Goal: Task Accomplishment & Management: Use online tool/utility

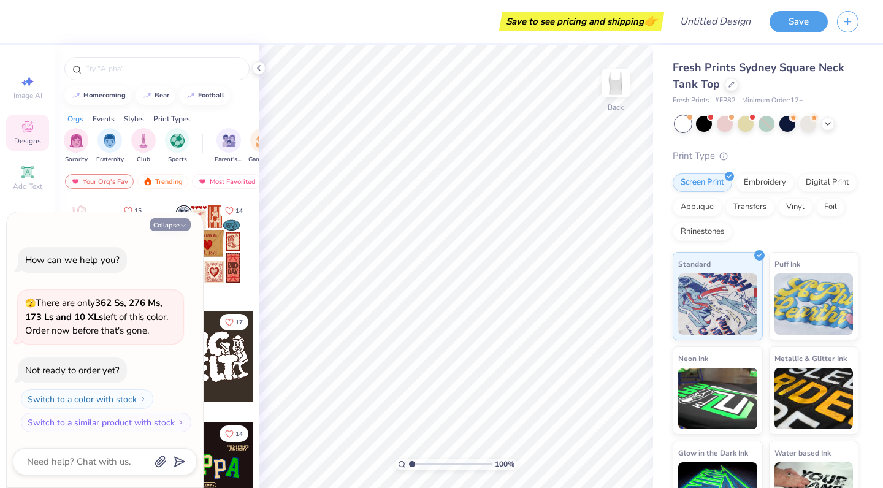
click at [181, 231] on button "Collapse" at bounding box center [170, 224] width 41 height 13
type textarea "x"
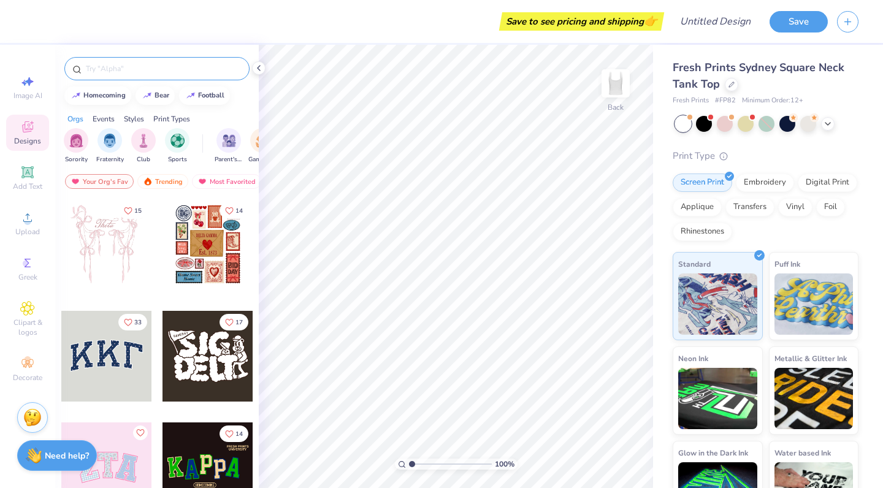
click at [129, 67] on input "text" at bounding box center [163, 69] width 157 height 12
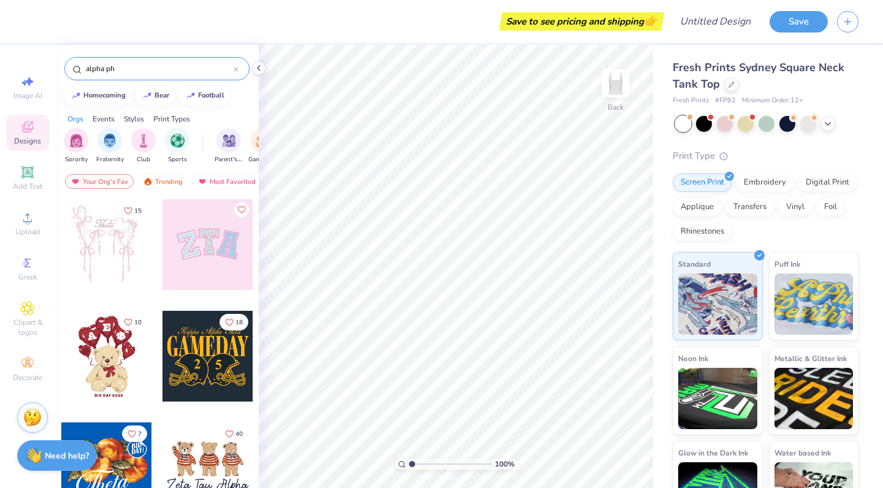
type input "alpha phi"
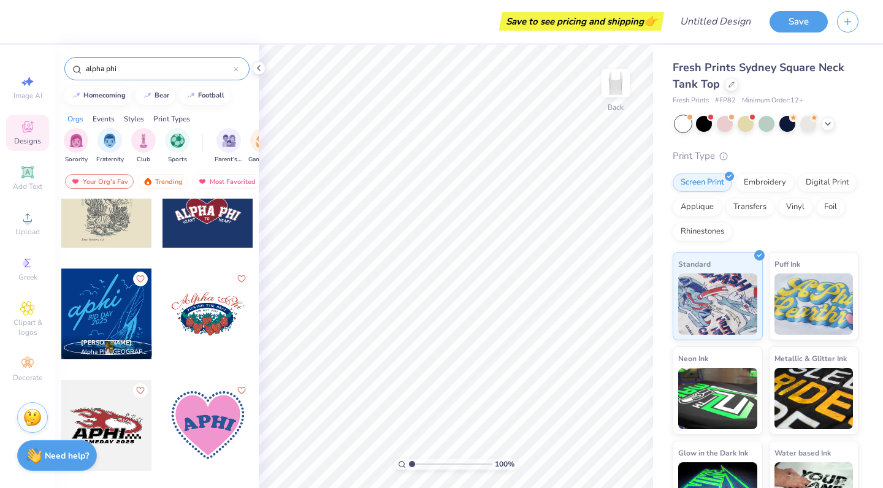
scroll to position [2387, 0]
click at [236, 69] on icon at bounding box center [236, 69] width 5 height 5
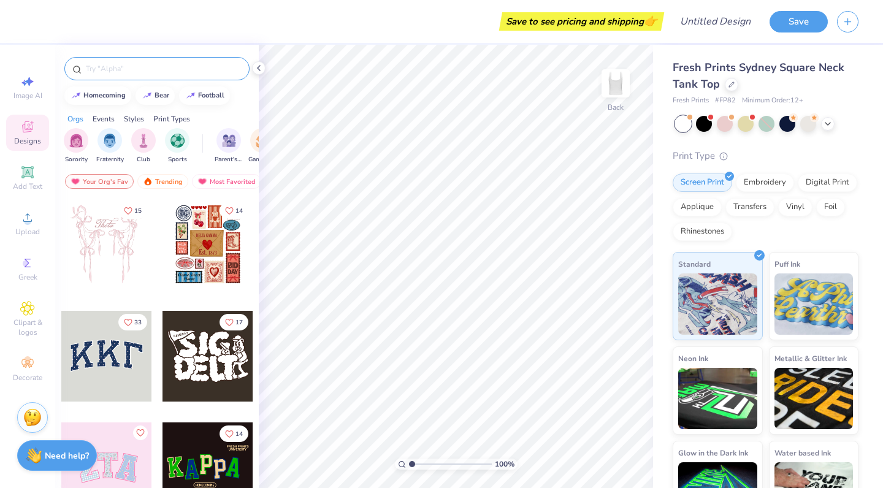
scroll to position [0, 0]
click at [194, 236] on div at bounding box center [208, 244] width 91 height 91
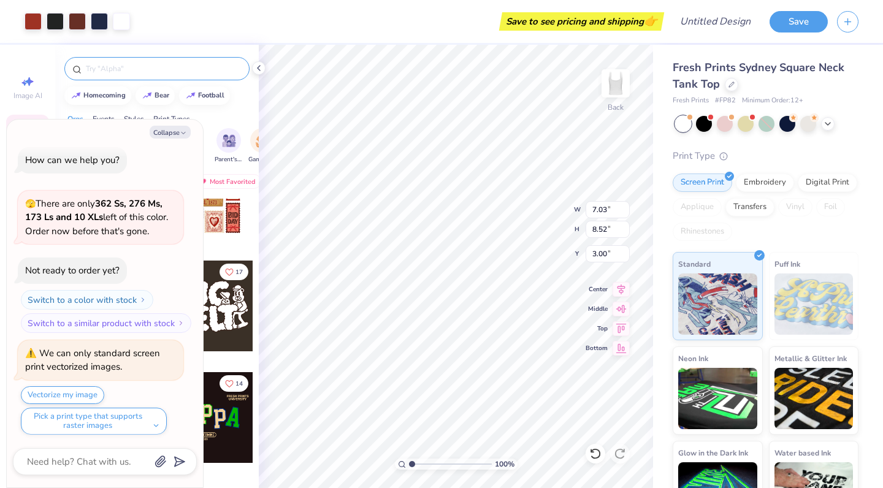
scroll to position [52, 0]
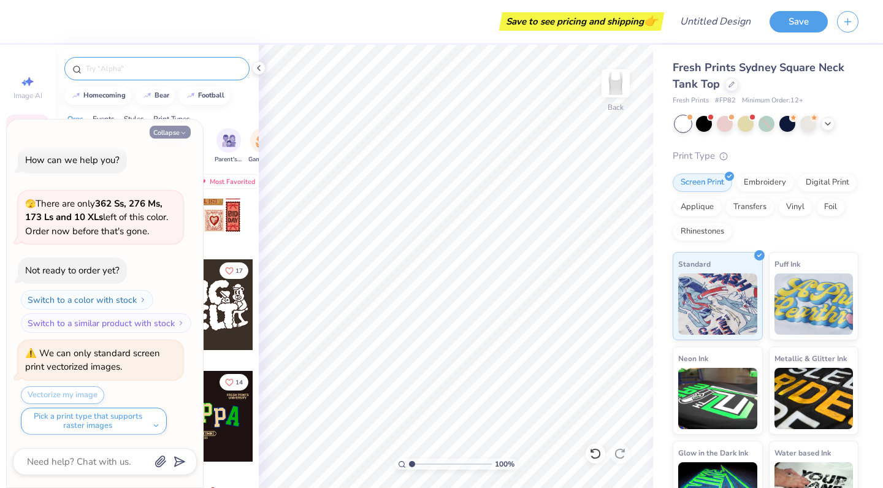
click at [181, 128] on button "Collapse" at bounding box center [170, 132] width 41 height 13
type textarea "x"
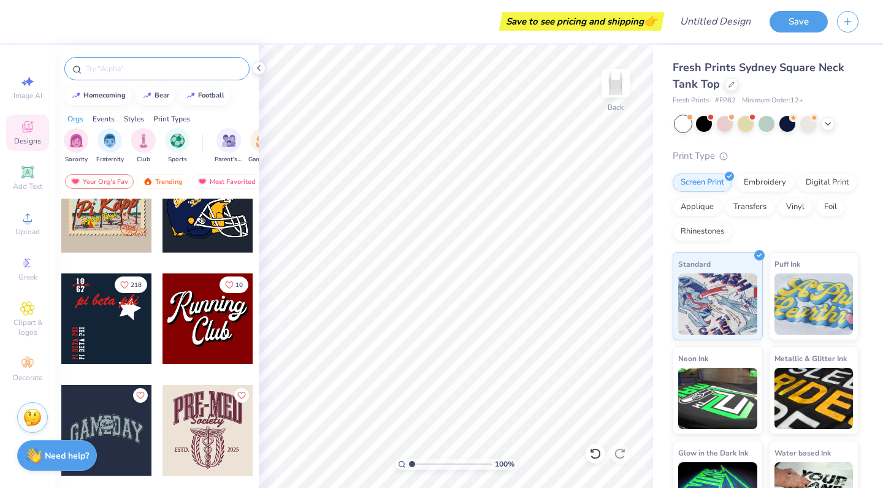
scroll to position [3412, 0]
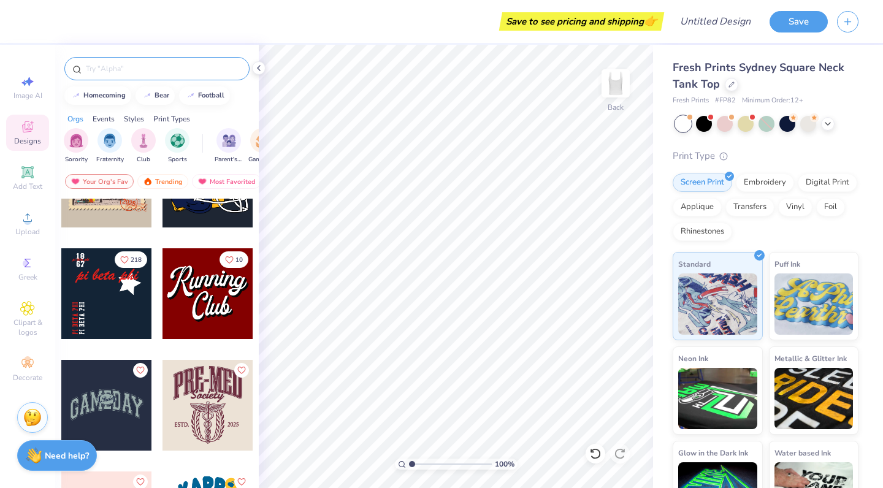
click at [111, 304] on div at bounding box center [106, 293] width 91 height 91
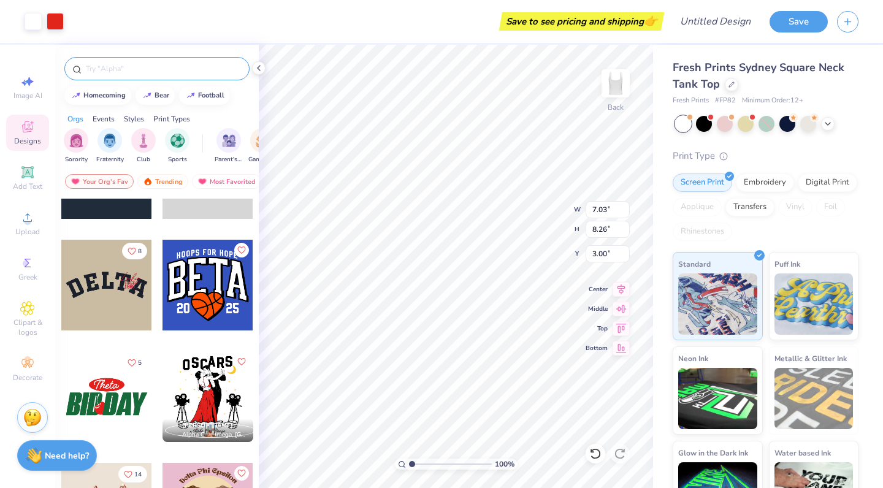
scroll to position [6438, 0]
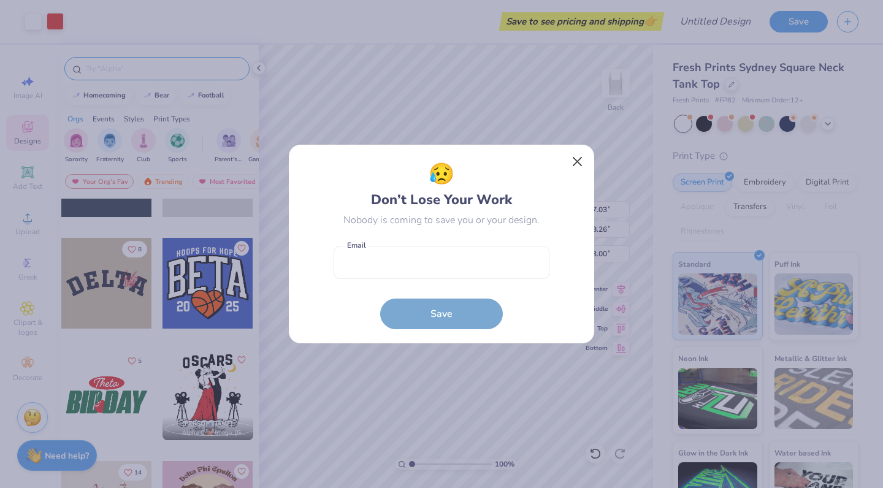
click at [575, 160] on button "Close" at bounding box center [577, 161] width 23 height 23
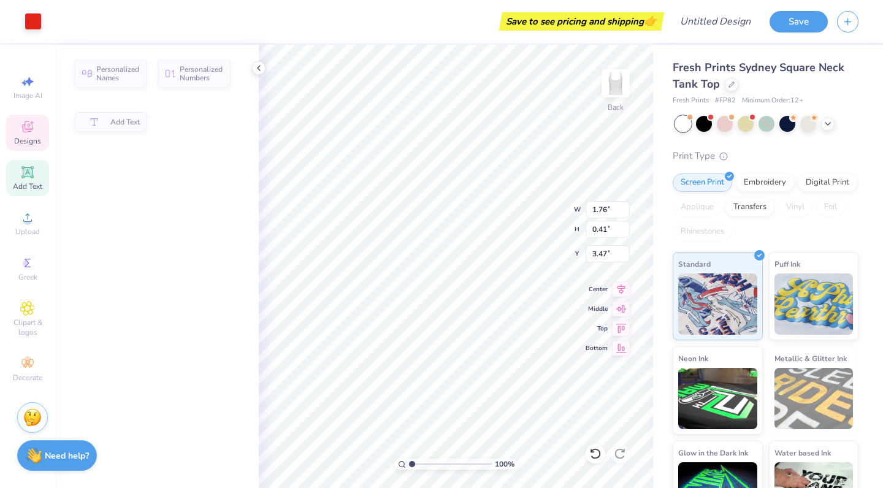
type input "1.76"
type input "0.41"
type input "3.47"
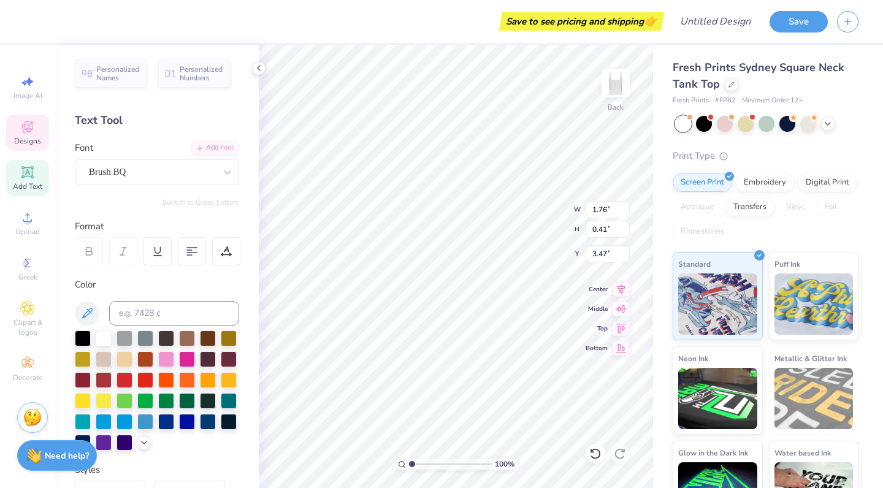
type input "6.44"
type input "1.49"
type input "4.56"
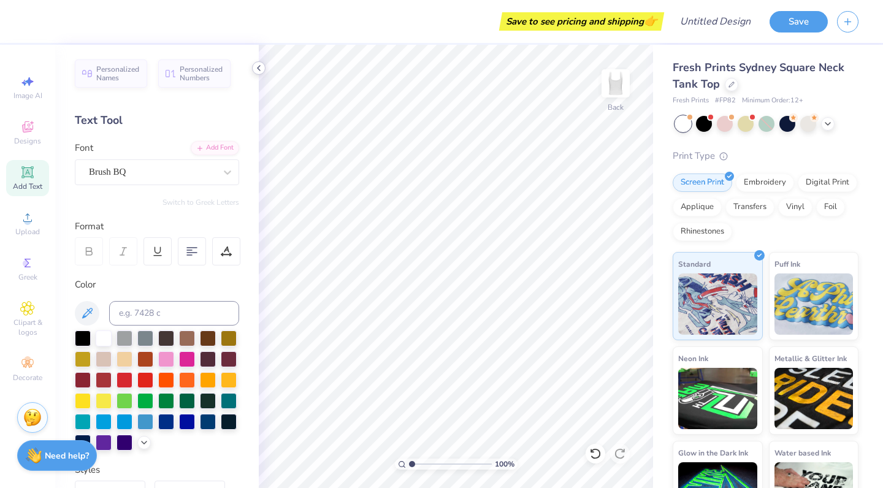
click at [258, 69] on icon at bounding box center [259, 68] width 10 height 10
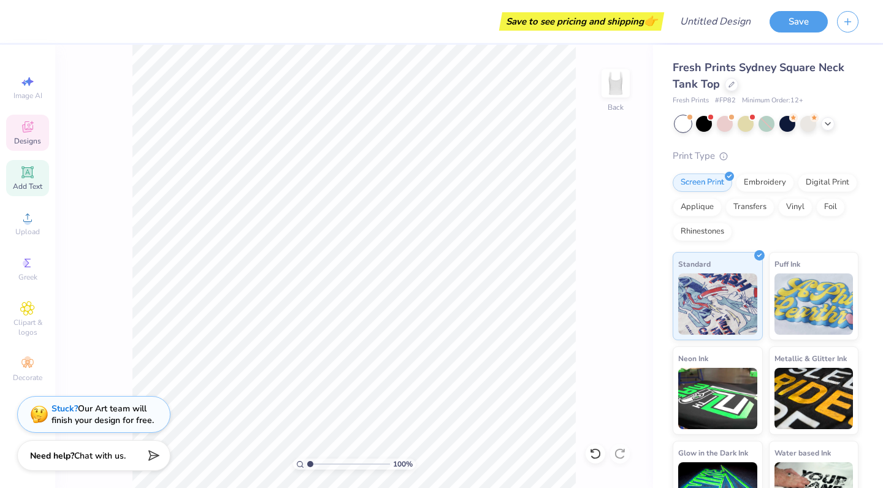
click at [31, 136] on div "Designs" at bounding box center [27, 133] width 43 height 36
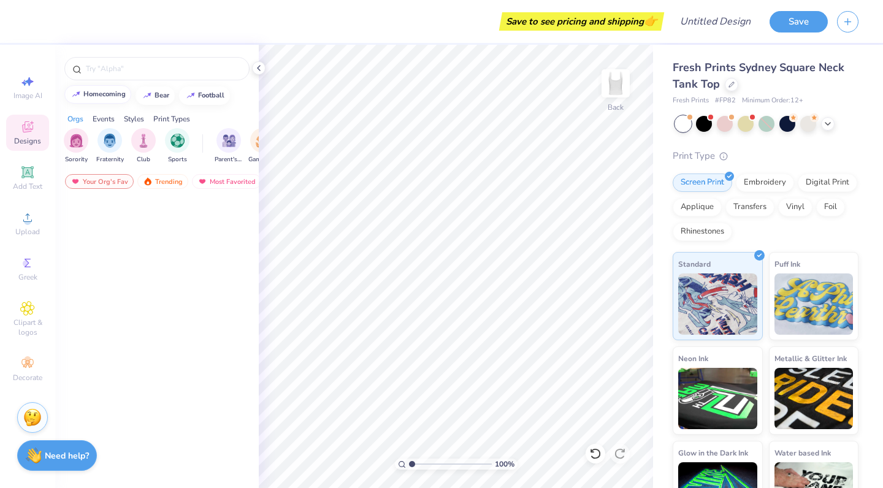
scroll to position [5990, 0]
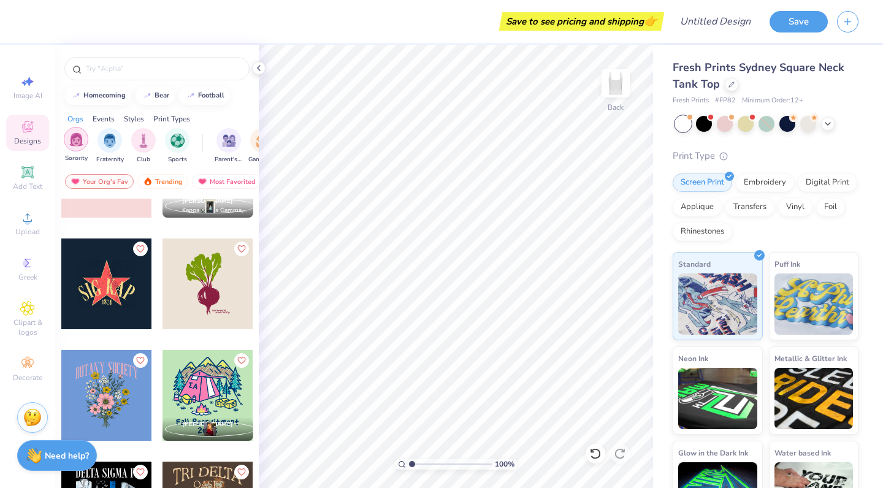
click at [79, 139] on img "filter for Sorority" at bounding box center [76, 140] width 14 height 14
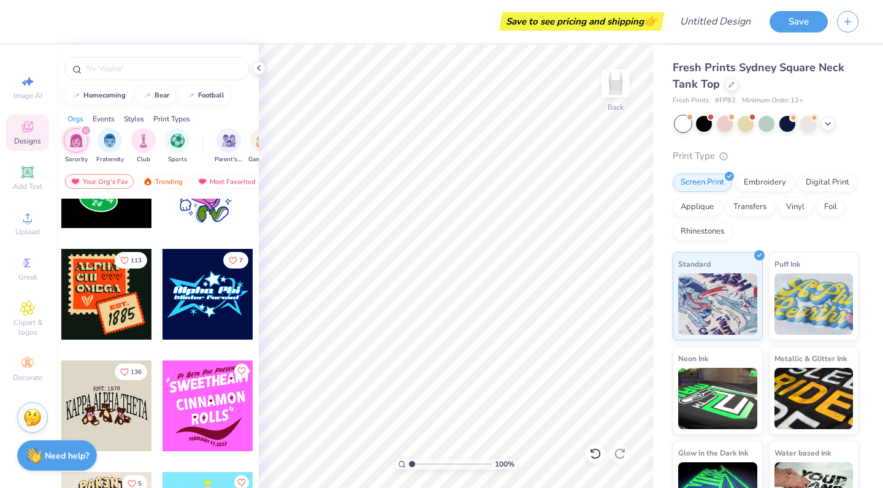
scroll to position [7829, 0]
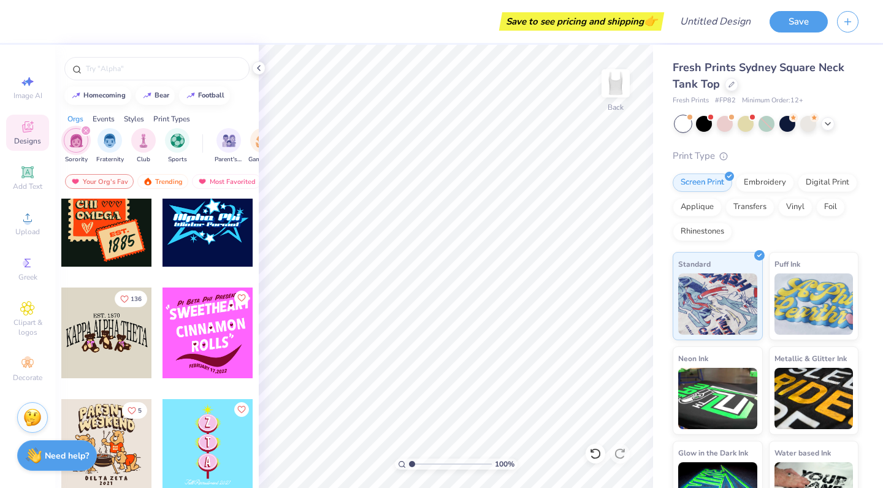
scroll to position [7847, 0]
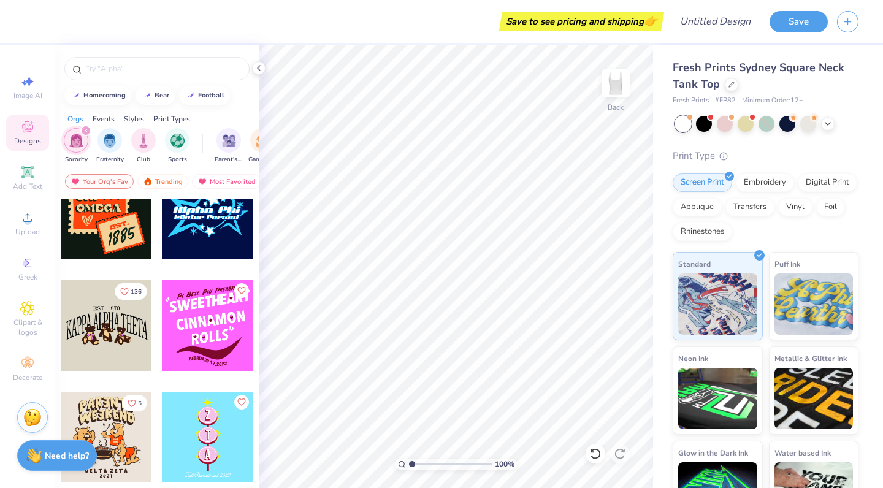
click at [231, 216] on div at bounding box center [208, 214] width 91 height 91
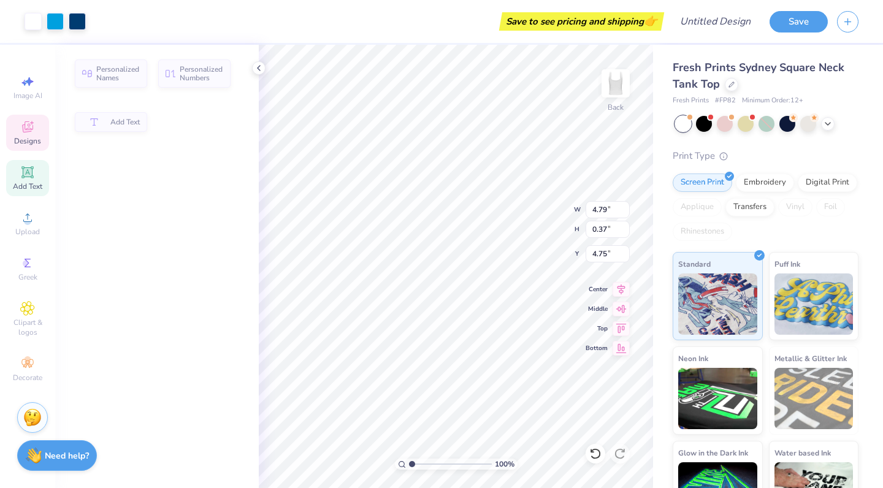
type input "4.79"
type input "0.37"
type input "4.75"
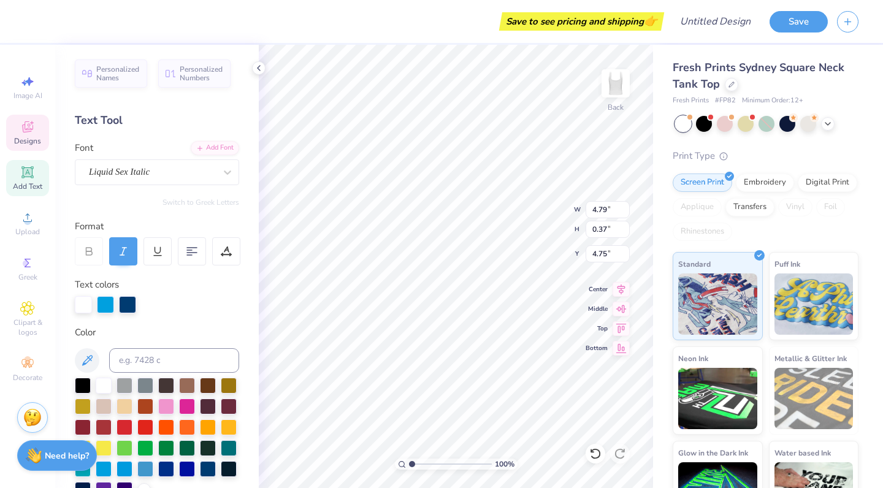
scroll to position [0, 0]
type textarea "W"
type input "4.98"
type input "0.76"
type input "4.44"
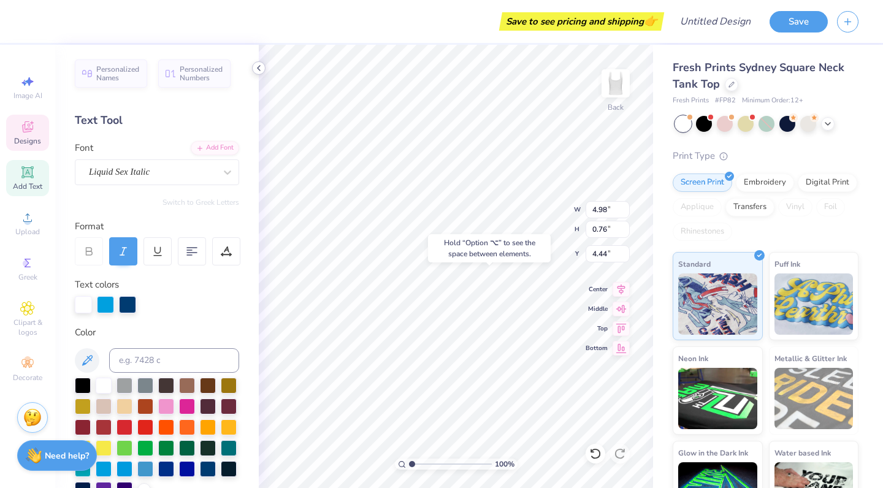
click at [258, 65] on icon at bounding box center [259, 68] width 10 height 10
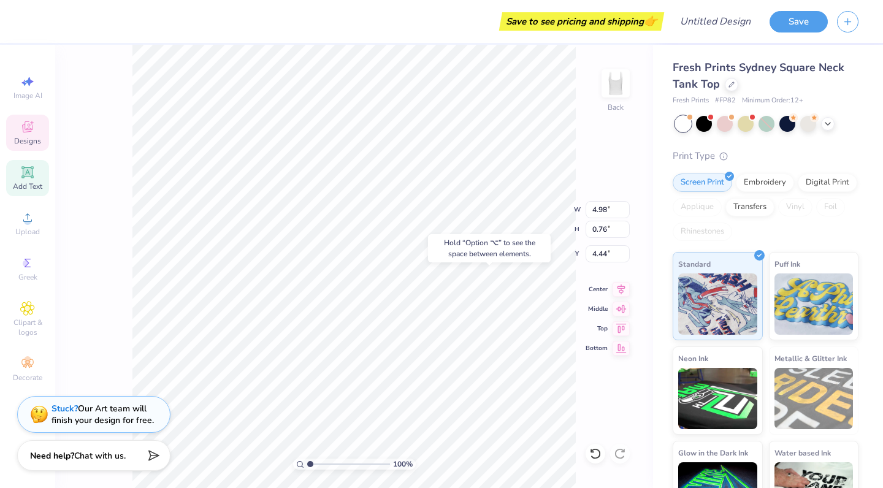
click at [22, 134] on div "Designs" at bounding box center [27, 133] width 43 height 36
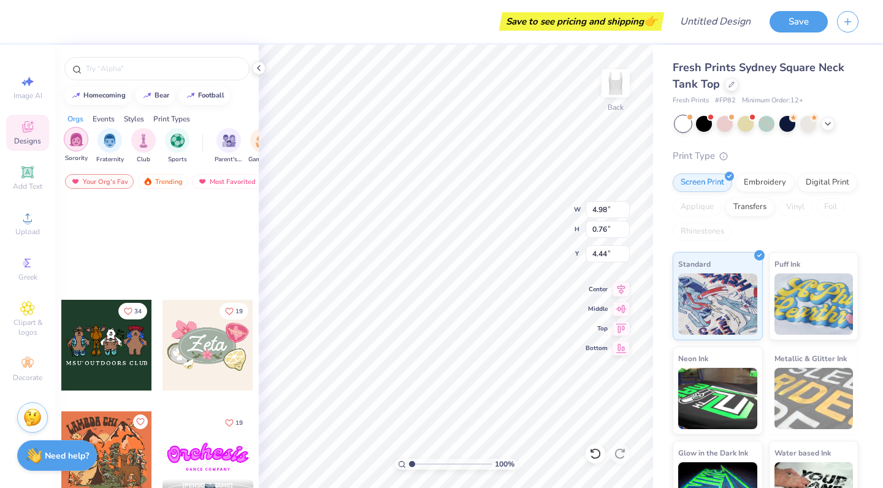
scroll to position [2287, 0]
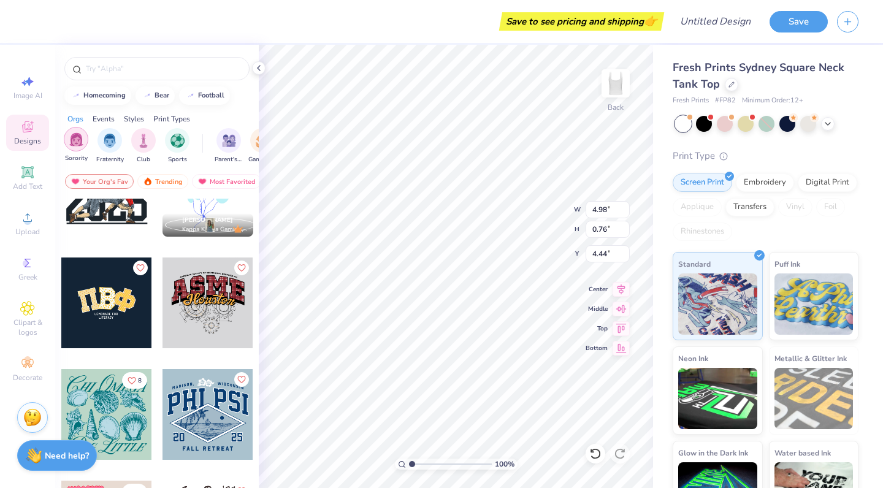
click at [80, 133] on img "filter for Sorority" at bounding box center [76, 140] width 14 height 14
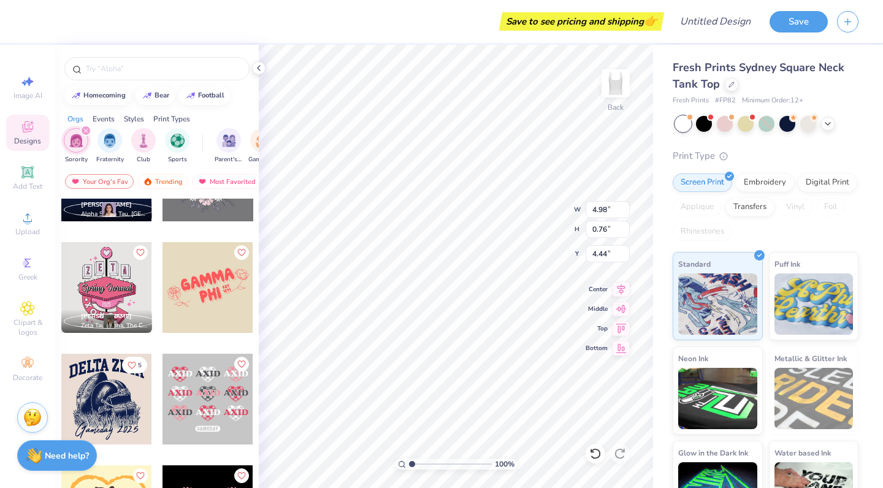
scroll to position [12208, 0]
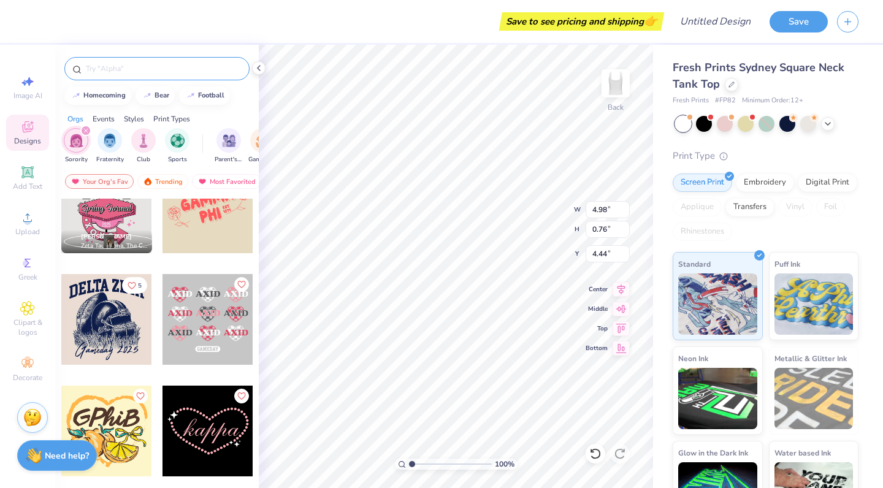
click at [115, 58] on div at bounding box center [156, 68] width 185 height 23
click at [118, 69] on input "text" at bounding box center [163, 69] width 157 height 12
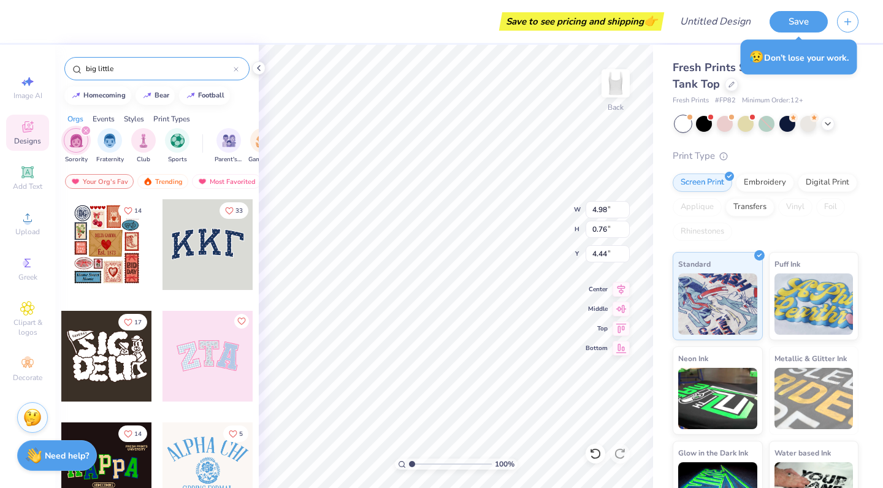
type input "big little"
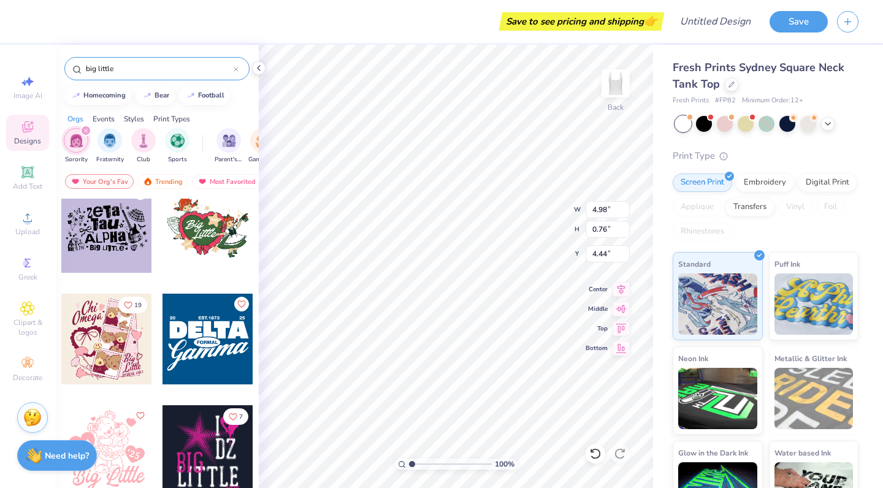
scroll to position [5819, 0]
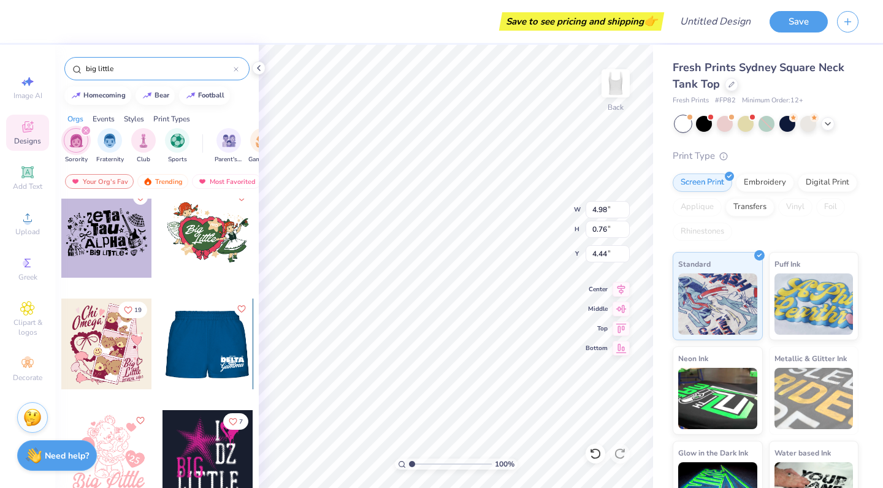
click at [224, 350] on div at bounding box center [207, 344] width 91 height 91
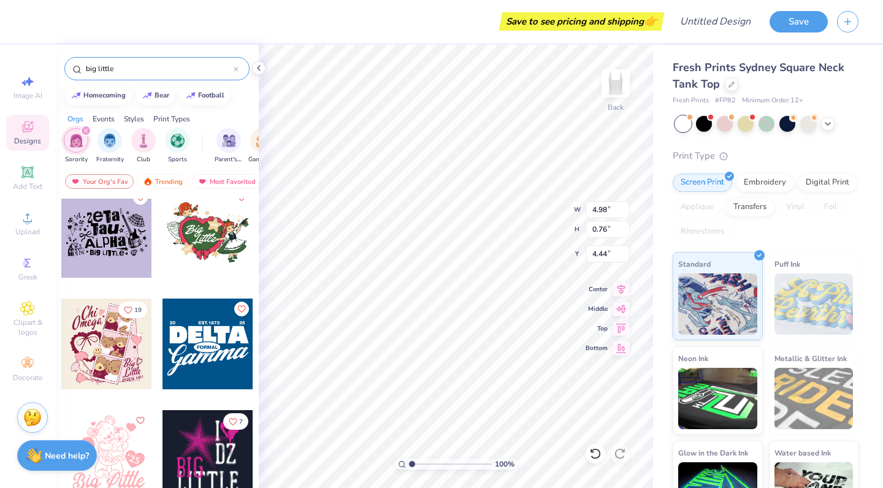
type input "5.41"
type input "3.46"
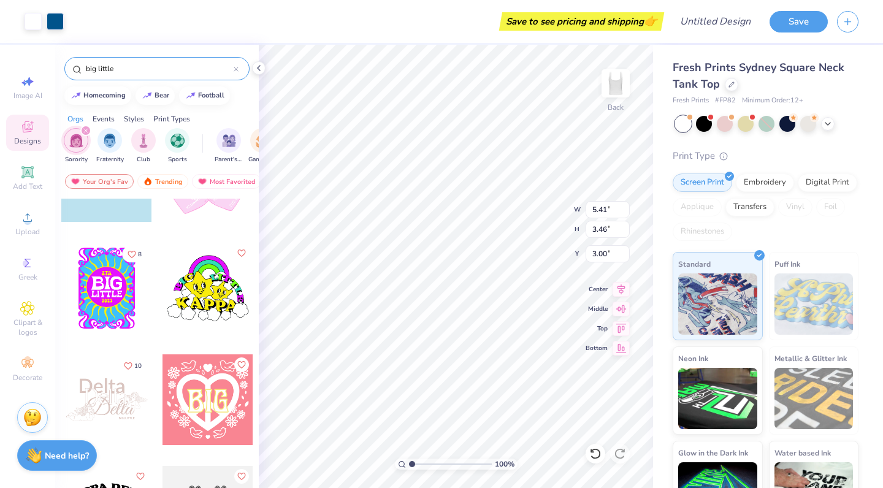
scroll to position [7563, 0]
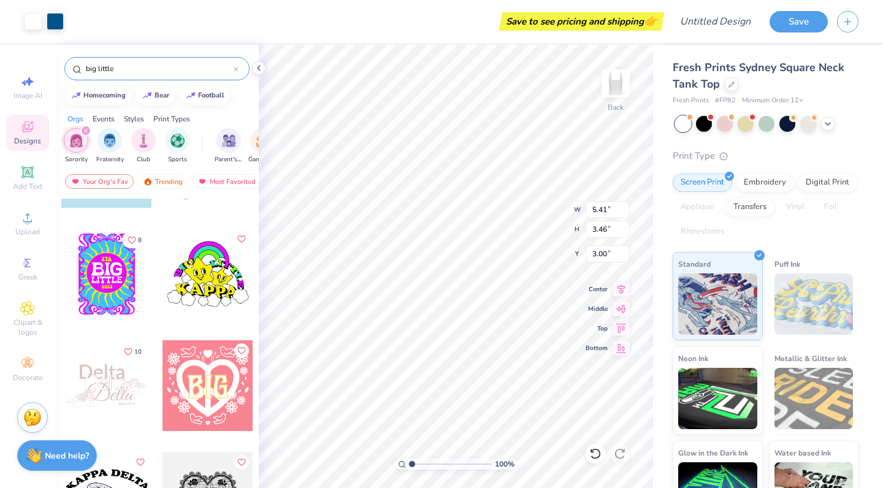
type input "8.45"
type input "4.98"
type input "0.76"
type input "4.44"
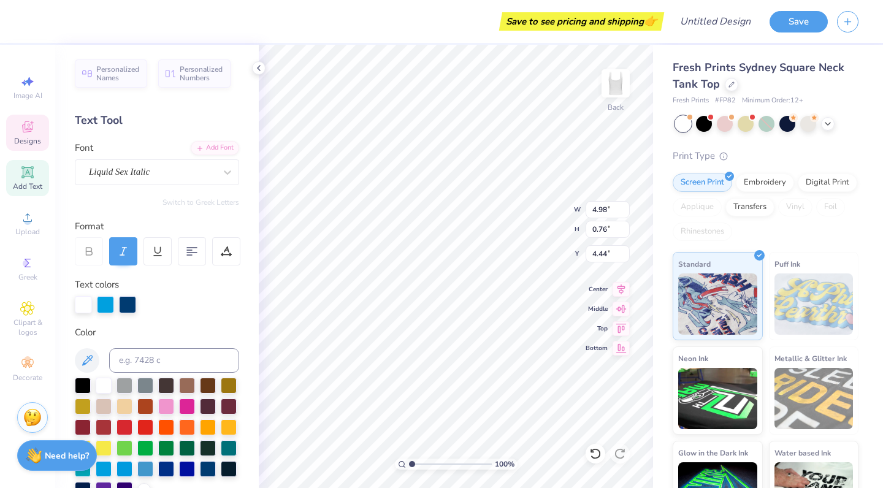
type input "3.86"
type input "3.37"
type input "3.00"
type input "4.98"
type input "0.76"
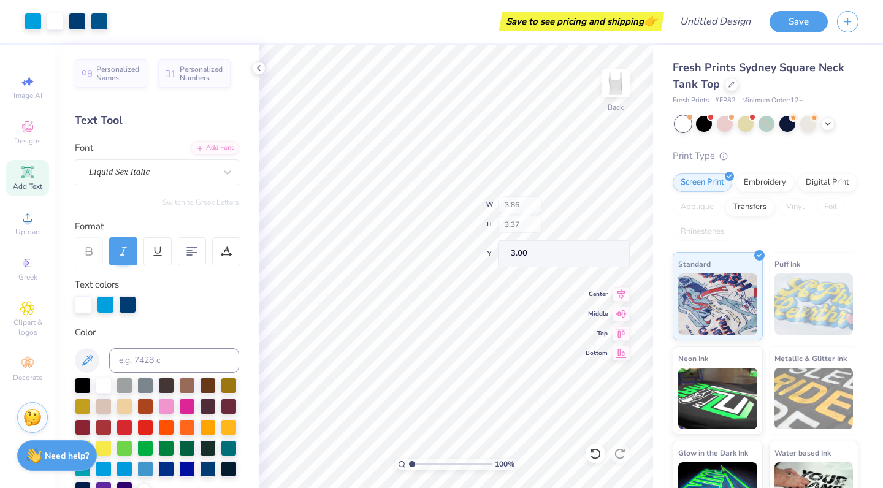
type input "4.44"
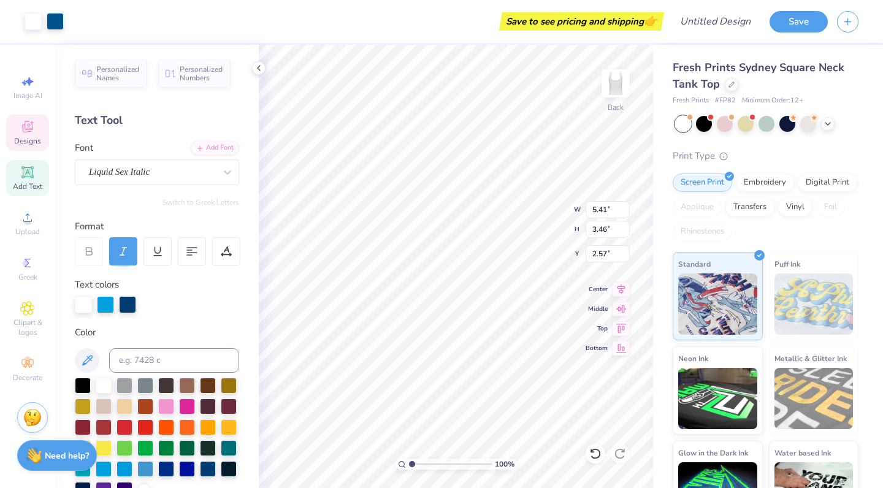
type input "2.60"
type input "5.45"
type input "3.49"
type input "2.40"
type input "1.40"
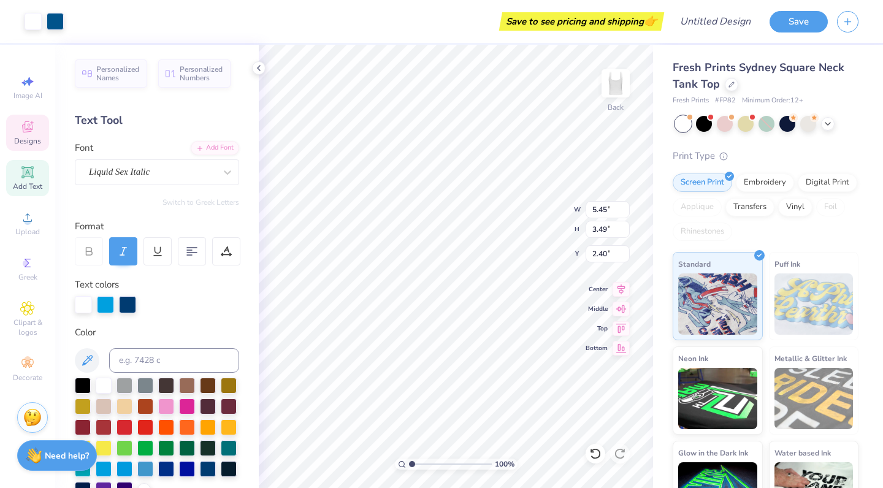
type input "0.26"
type input "4.04"
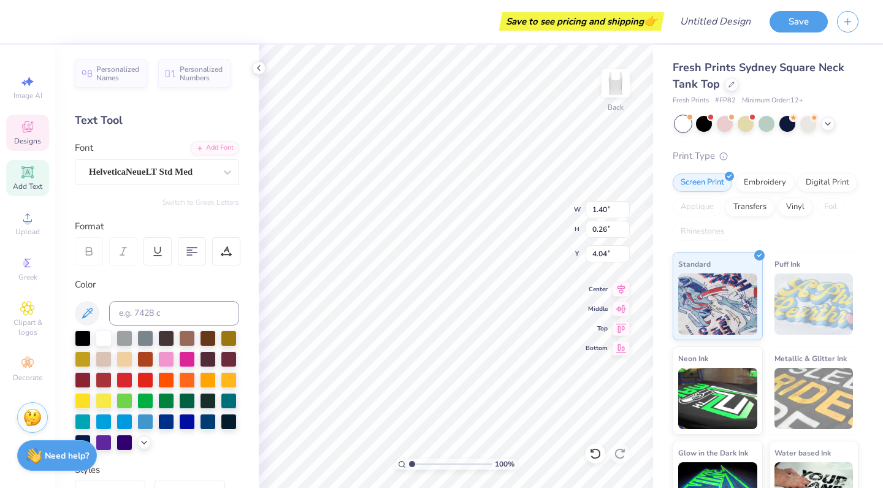
type textarea "APHI"
click at [36, 125] on div "Designs" at bounding box center [27, 133] width 43 height 36
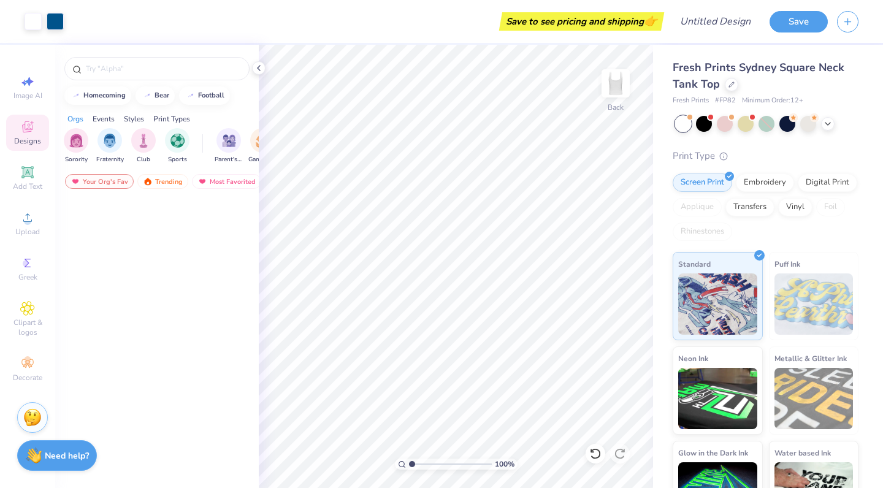
scroll to position [3919, 0]
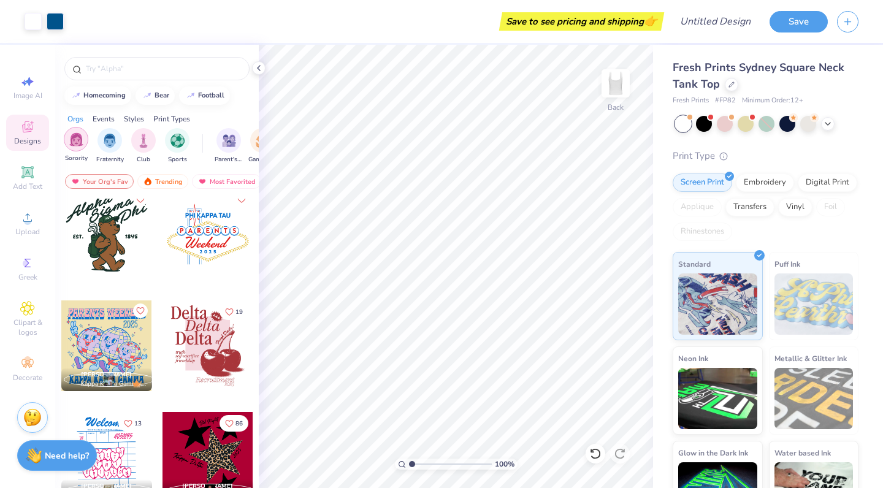
click at [76, 134] on img "filter for Sorority" at bounding box center [76, 140] width 14 height 14
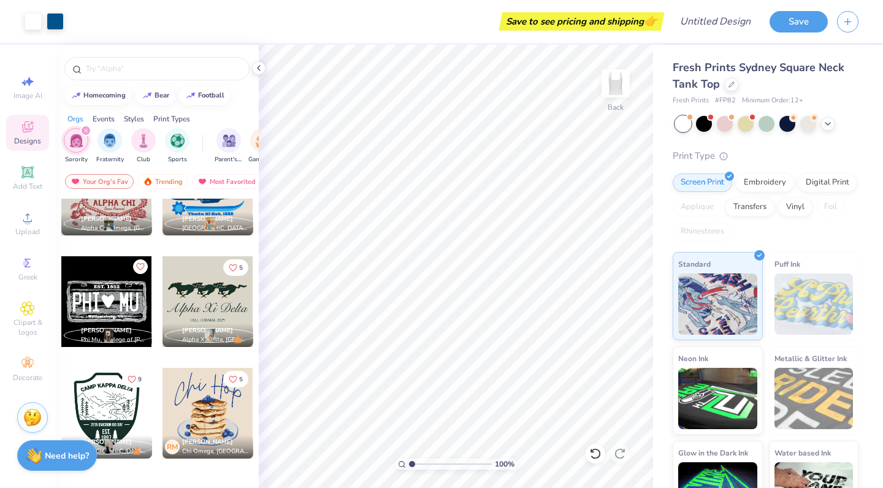
scroll to position [18176, 0]
